Goal: Information Seeking & Learning: Check status

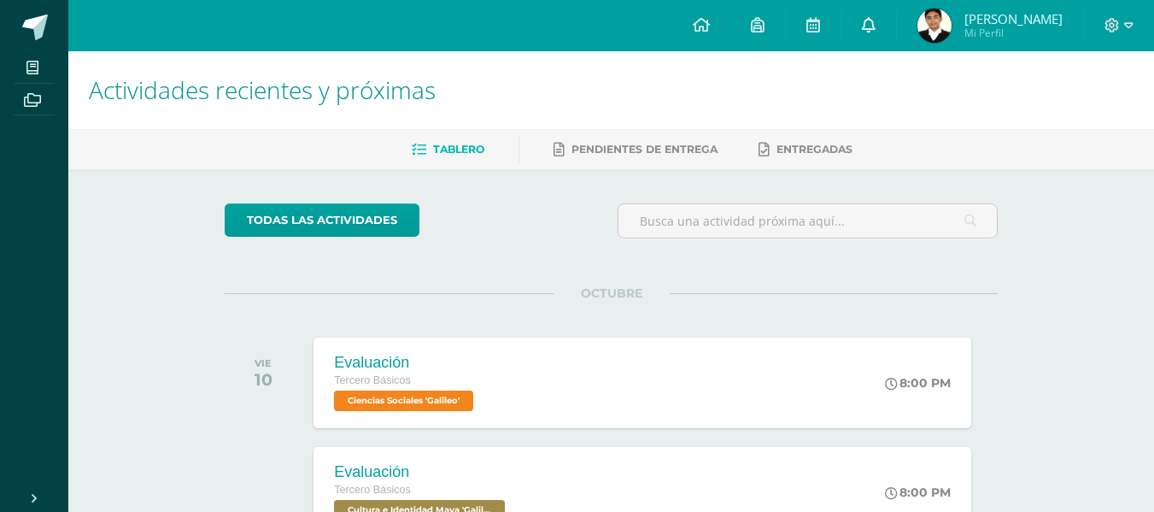
click at [896, 31] on link at bounding box center [868, 25] width 55 height 51
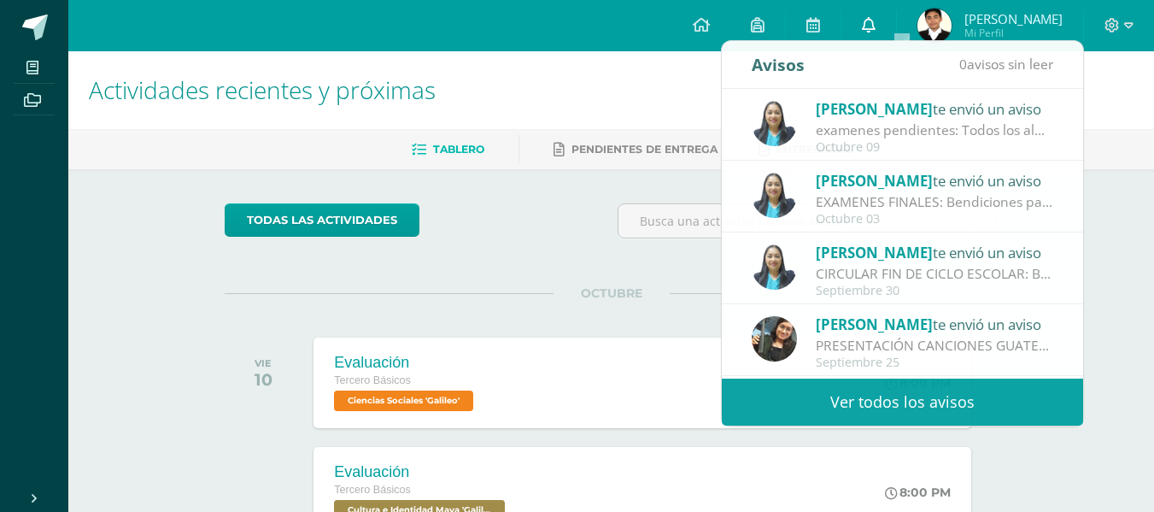
click at [896, 31] on link at bounding box center [868, 25] width 55 height 51
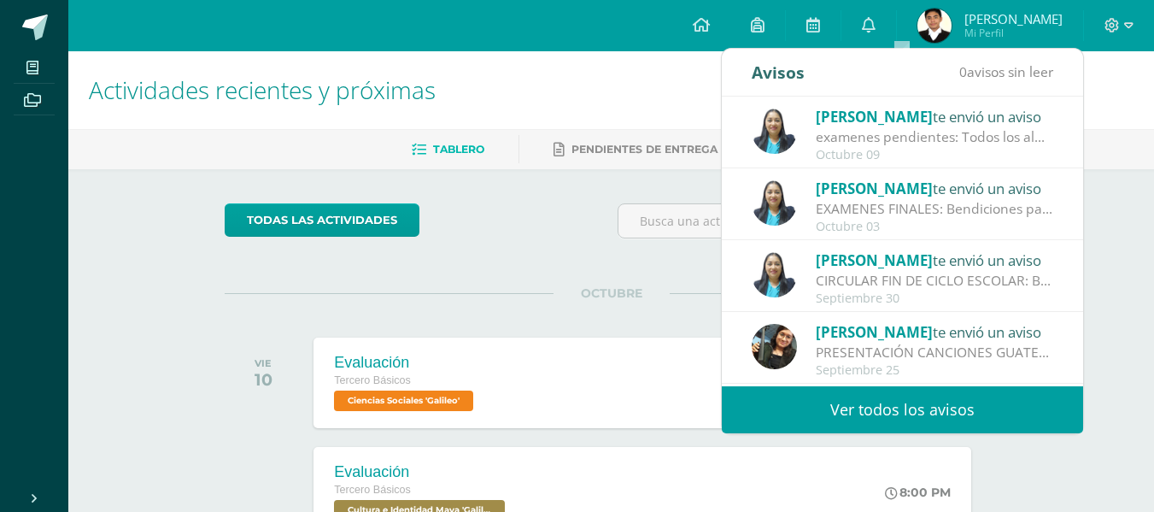
click at [900, 126] on div "Dina Cabrera te envió un aviso" at bounding box center [934, 116] width 237 height 22
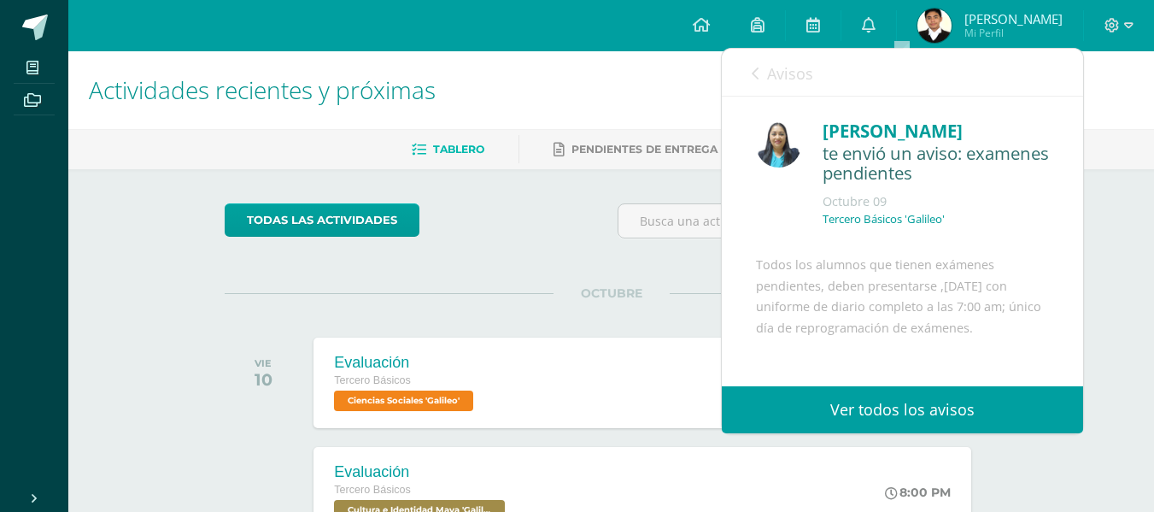
click at [929, 432] on link "Ver todos los avisos" at bounding box center [902, 409] width 361 height 47
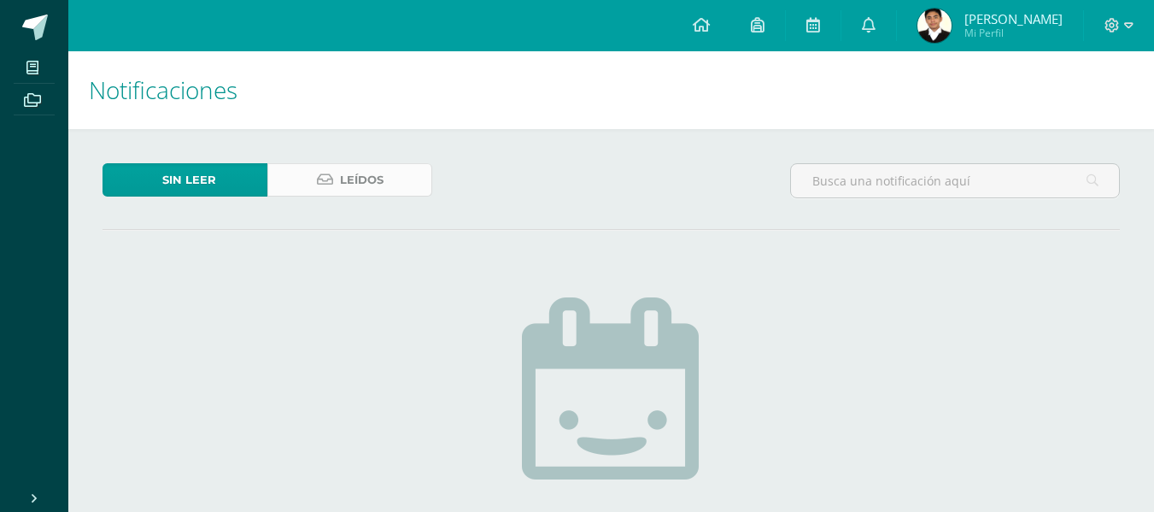
click at [397, 175] on link "Leídos" at bounding box center [349, 179] width 165 height 33
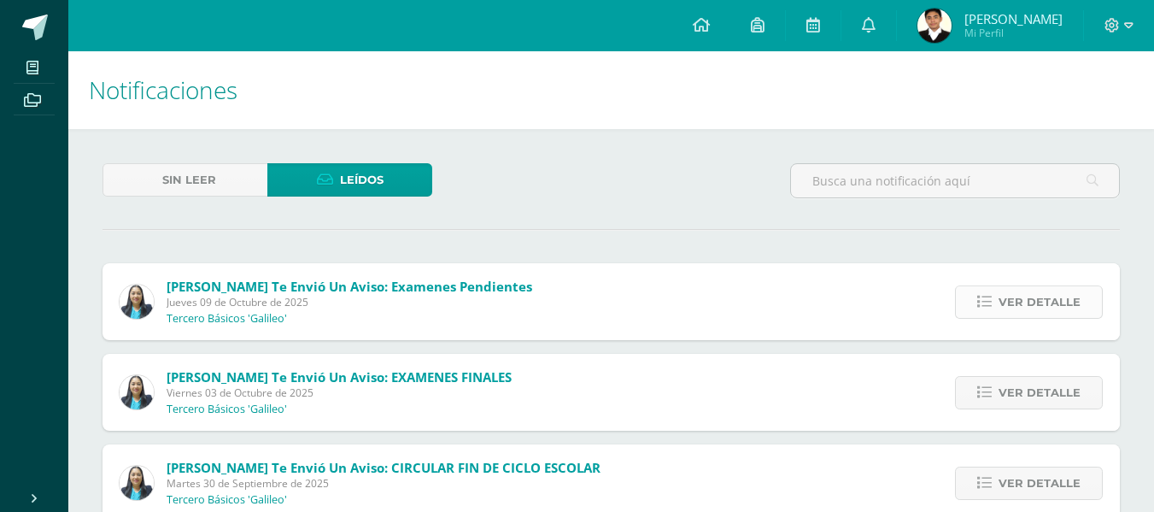
click at [999, 302] on link "Ver detalle" at bounding box center [1029, 301] width 148 height 33
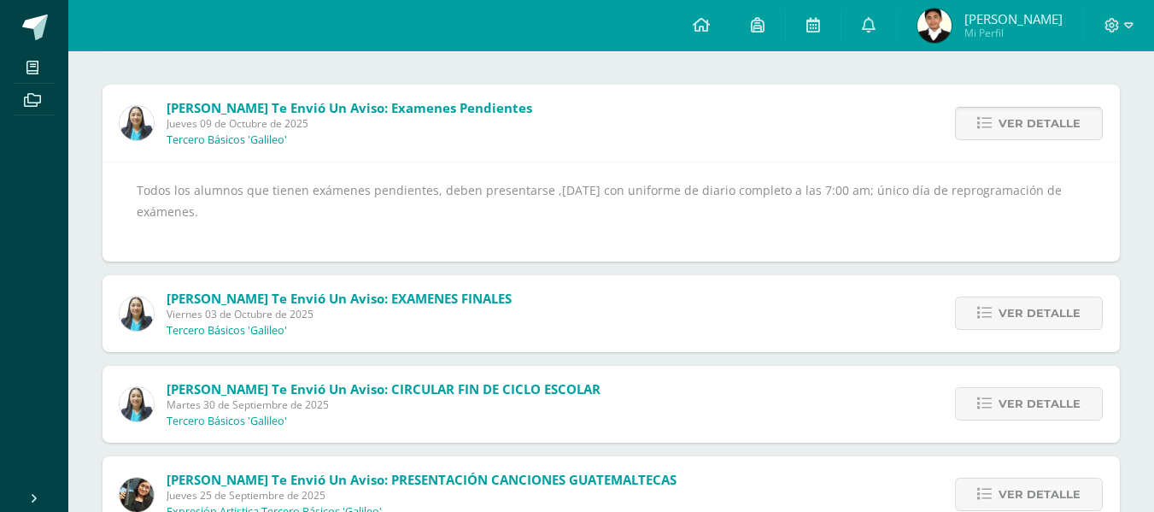
scroll to position [179, 0]
click at [1049, 308] on span "Ver detalle" at bounding box center [1040, 312] width 82 height 32
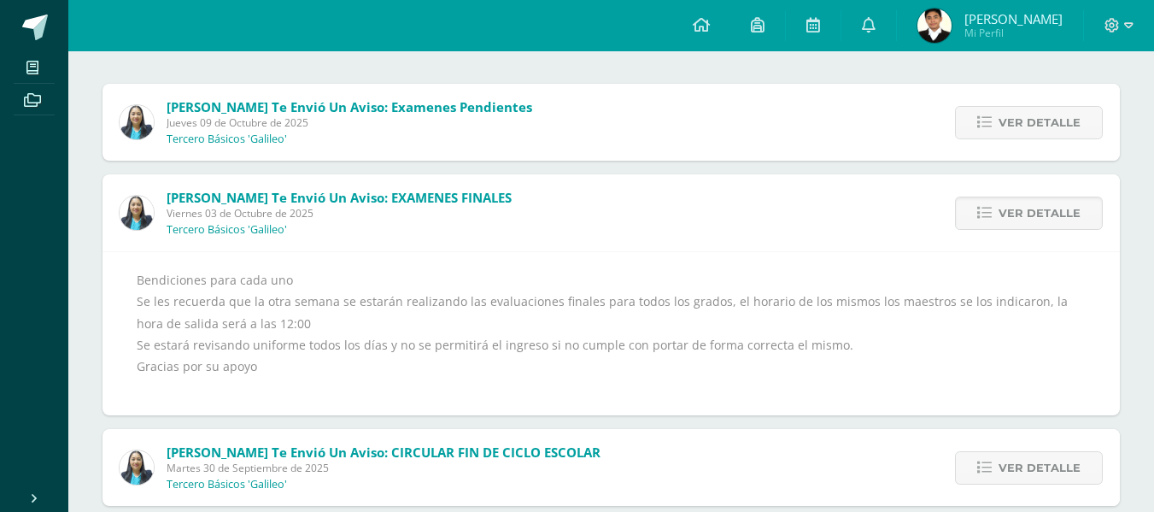
click at [178, 32] on div "Configuración Cerrar sesión Allan Josué Mi Perfil Avisos 0 avisos sin leer Avis…" at bounding box center [611, 25] width 1086 height 51
click at [952, 33] on img at bounding box center [934, 26] width 34 height 34
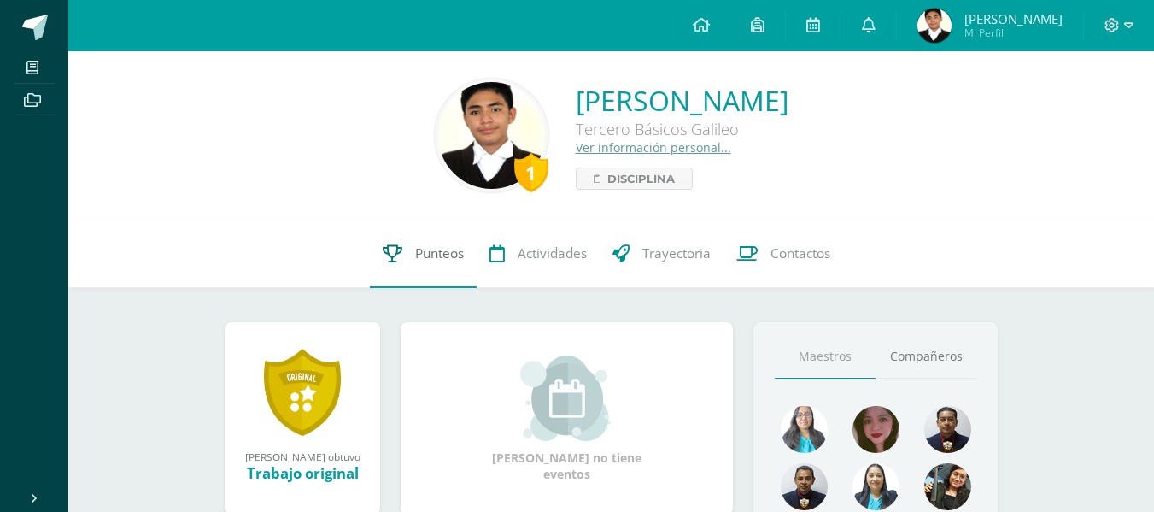
click at [425, 251] on span "Punteos" at bounding box center [439, 253] width 49 height 18
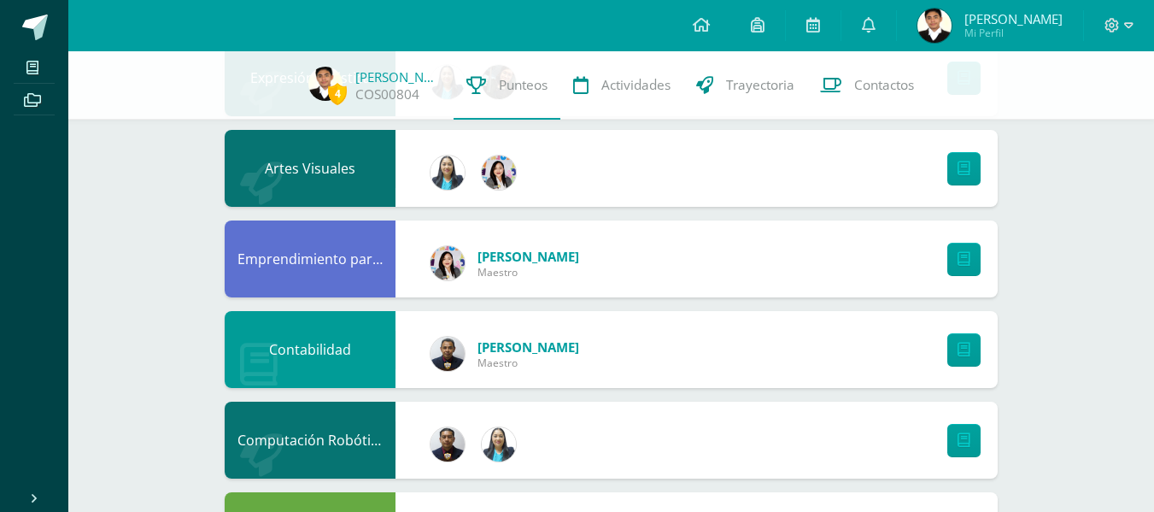
scroll to position [1135, 0]
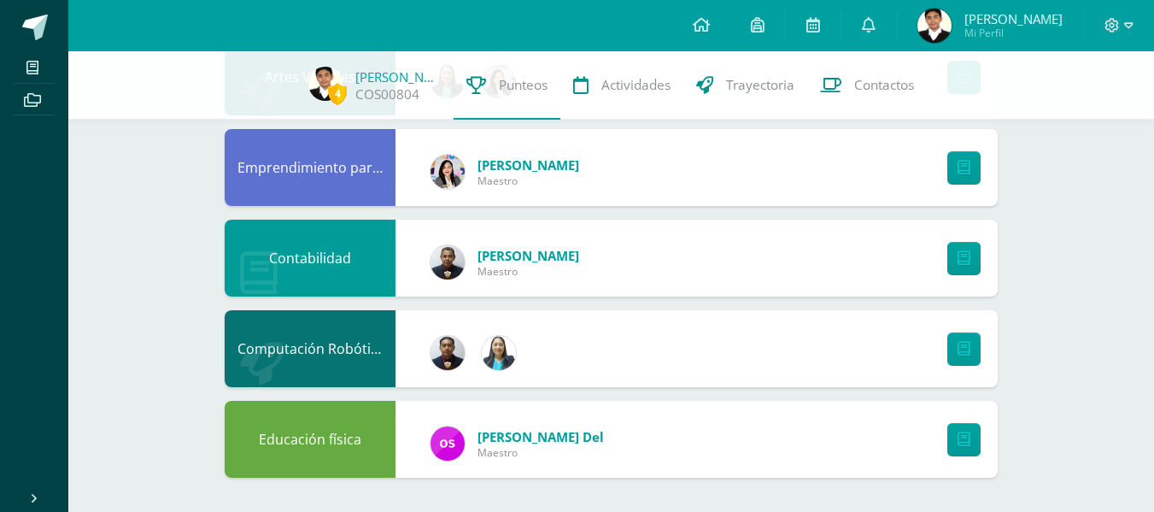
click at [534, 38] on div "Configuración Cerrar sesión [PERSON_NAME] Mi Perfil Avisos 0 avisos sin leer Av…" at bounding box center [611, 25] width 1086 height 51
click at [43, 141] on ul "Mis cursos Archivos" at bounding box center [34, 264] width 68 height 426
